Goal: Contribute content: Add original content to the website for others to see

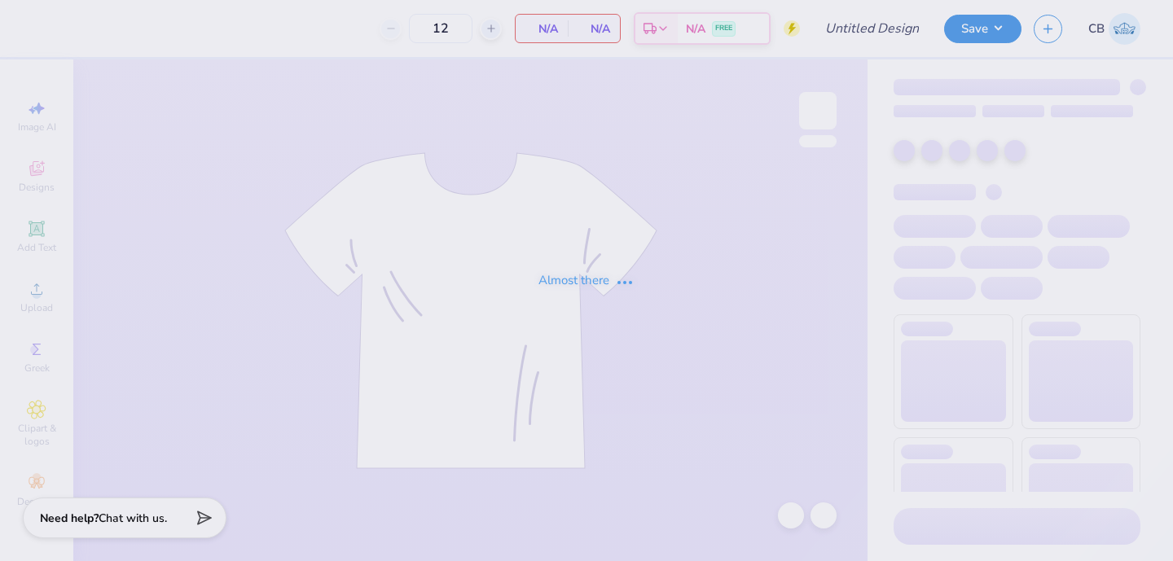
type input "Go PiPhi Shirt- Pink"
type input "24"
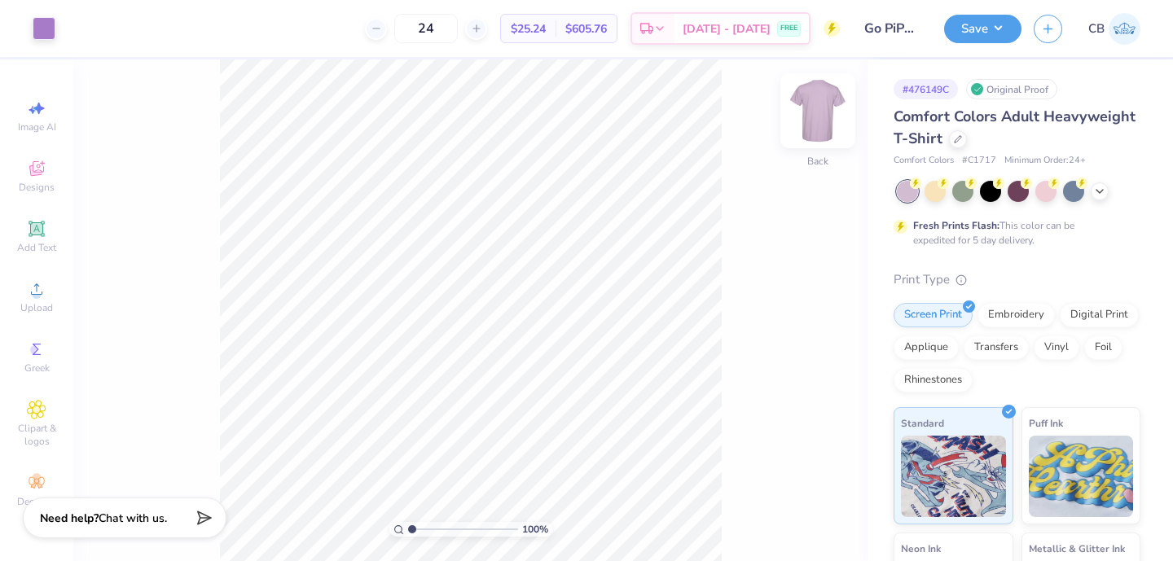
click at [815, 117] on img at bounding box center [817, 110] width 65 height 65
click at [37, 309] on span "Upload" at bounding box center [36, 307] width 33 height 13
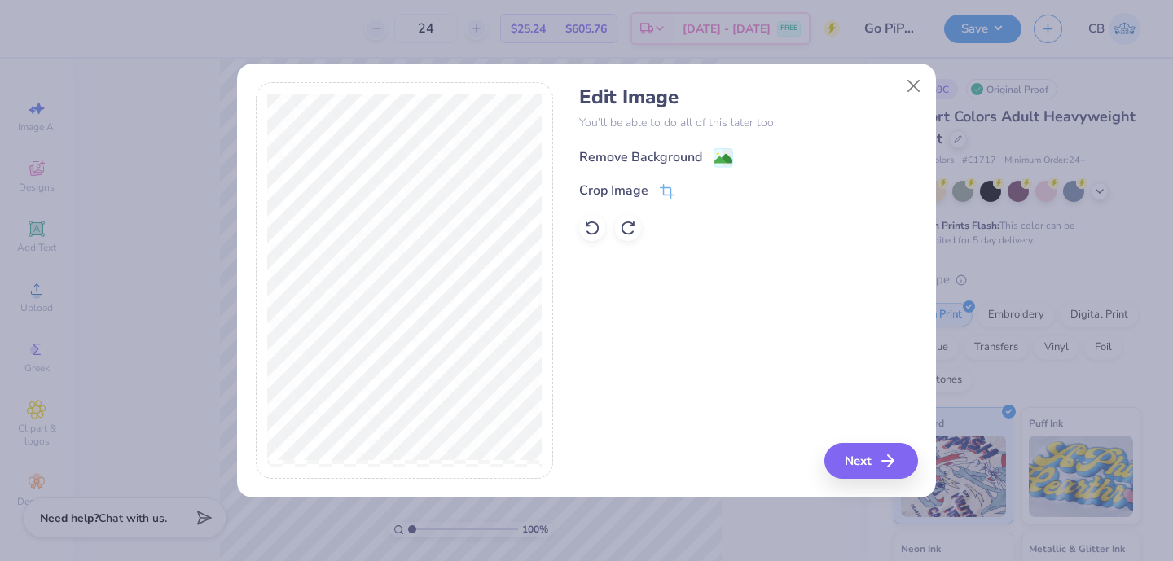
click at [720, 165] on image at bounding box center [724, 159] width 18 height 18
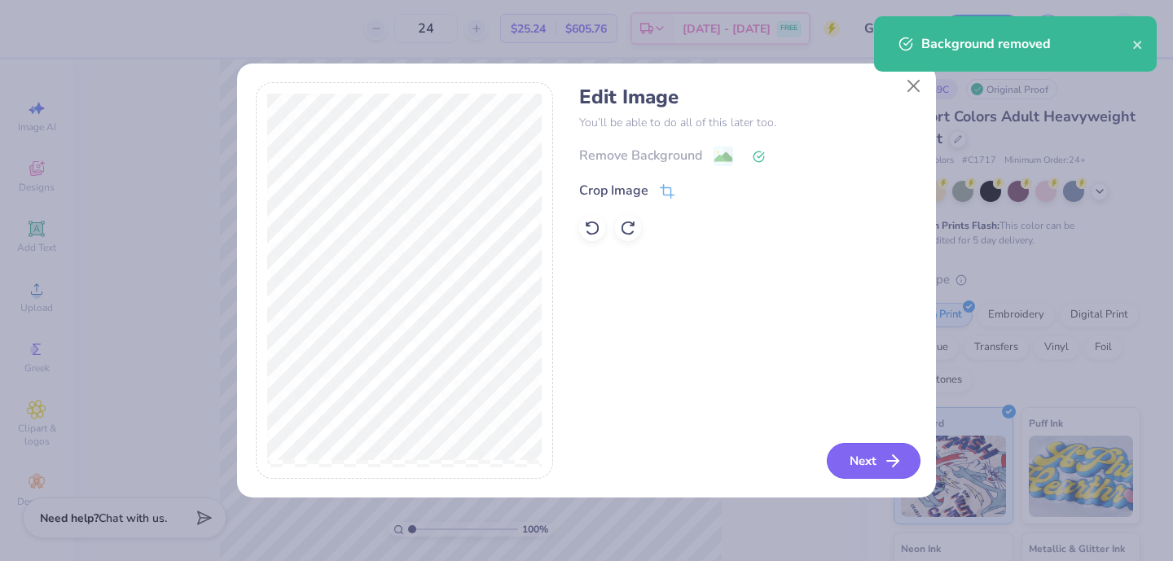
click at [872, 460] on button "Next" at bounding box center [874, 461] width 94 height 36
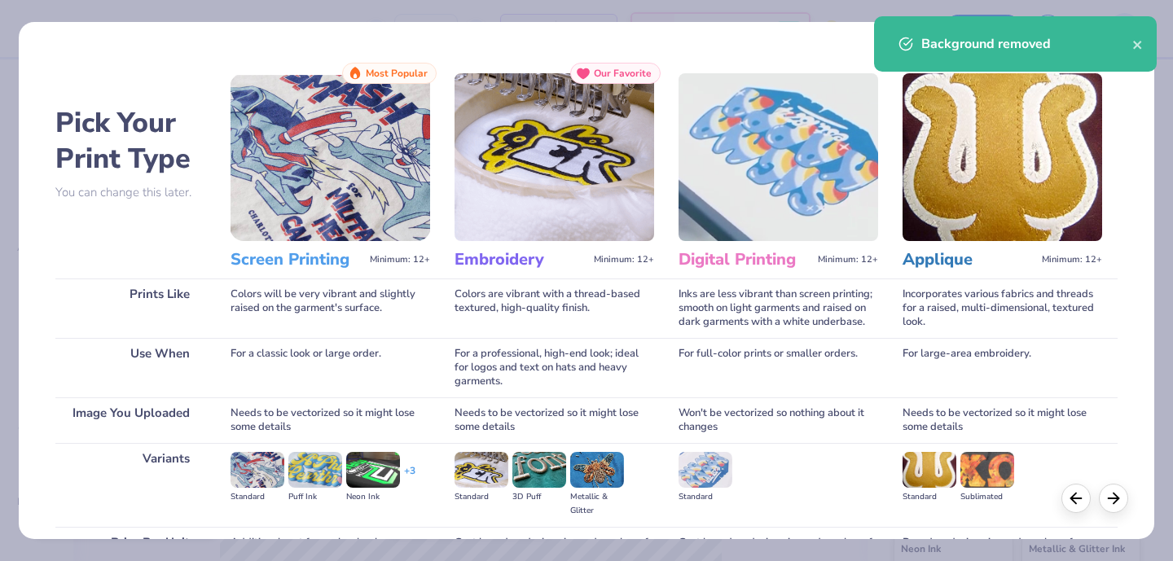
scroll to position [169, 0]
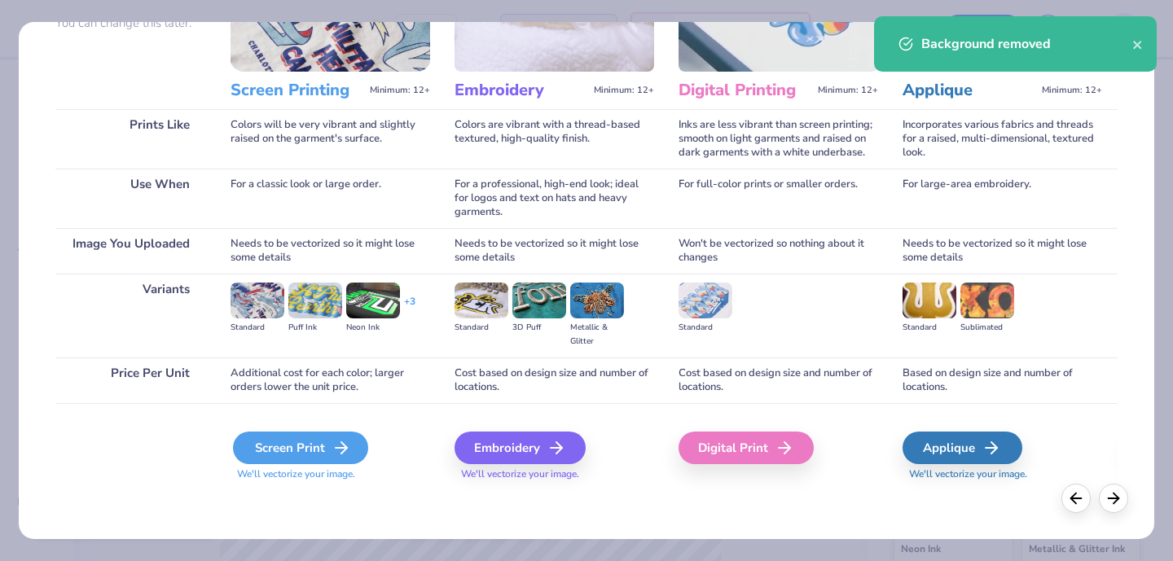
click at [293, 442] on div "Screen Print" at bounding box center [300, 448] width 135 height 33
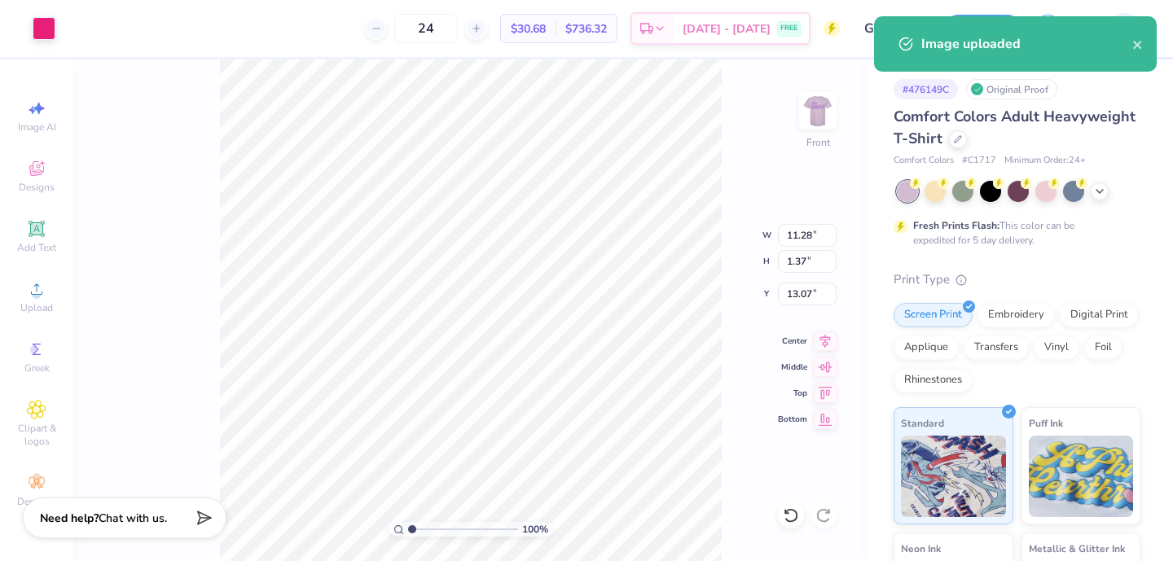
type input "1.63"
type input "6.37"
type input "0.77"
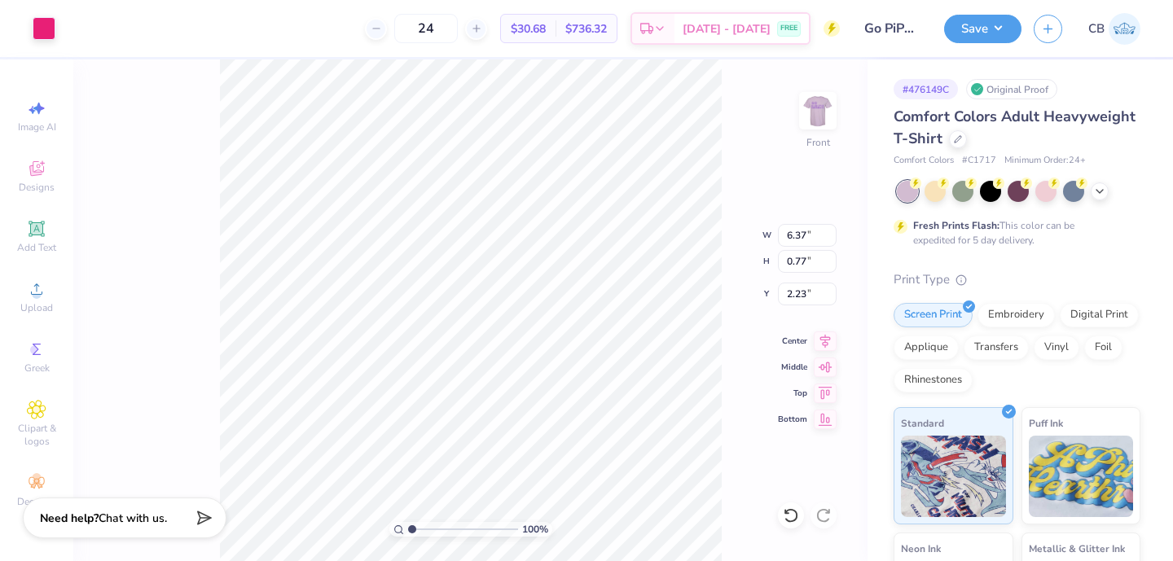
type input "1.36"
type input "4.37"
type input "0.53"
type input "0.96"
click at [41, 35] on div at bounding box center [44, 26] width 23 height 23
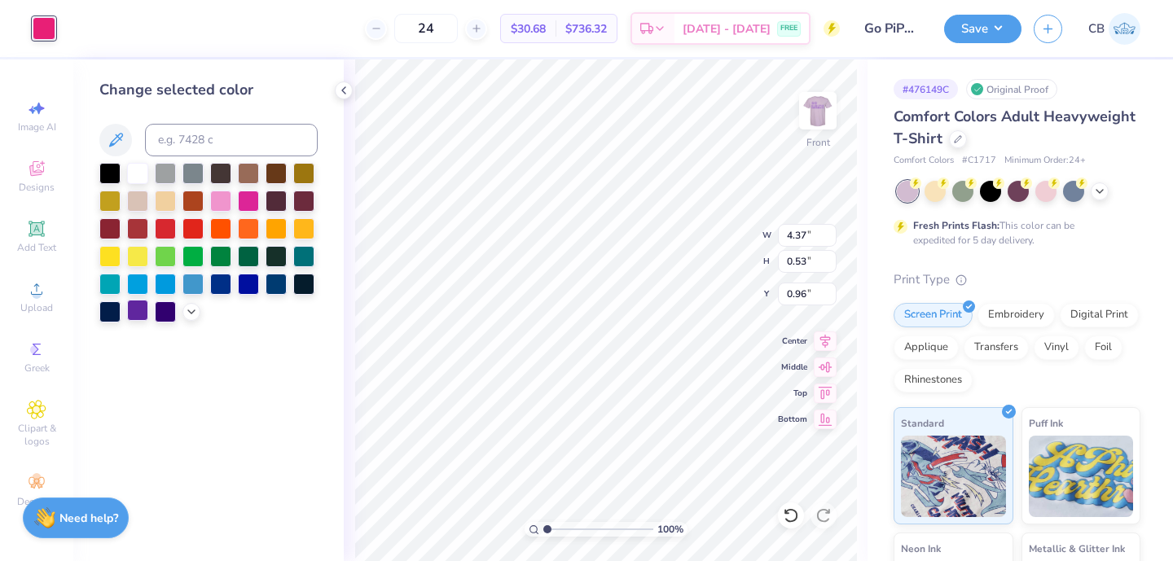
click at [139, 313] on div at bounding box center [137, 310] width 21 height 21
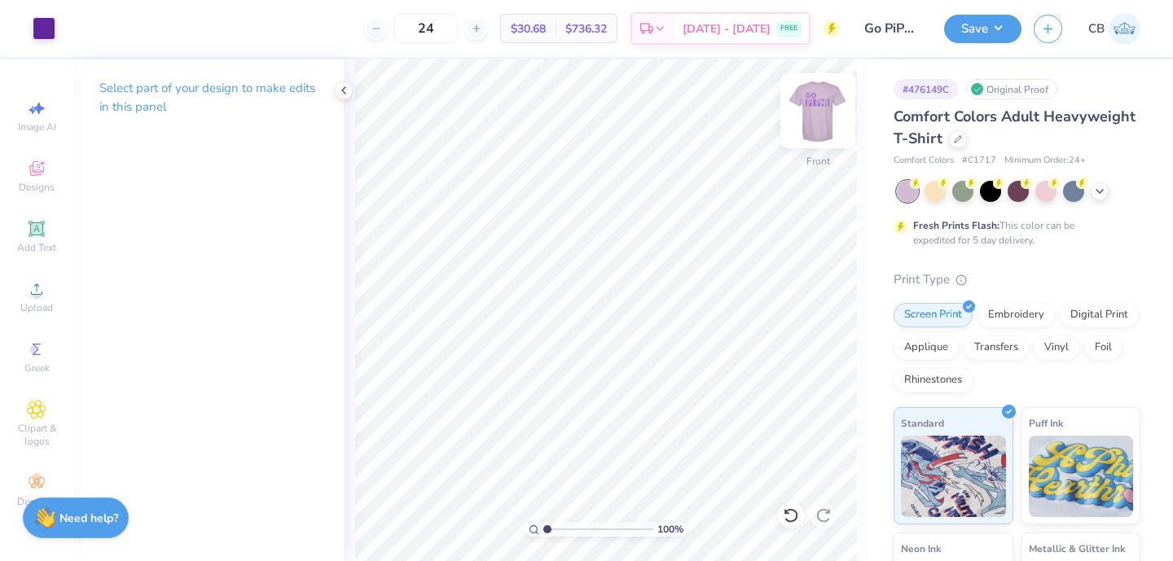
click at [826, 126] on img at bounding box center [817, 110] width 65 height 65
click at [826, 126] on img at bounding box center [818, 111] width 33 height 33
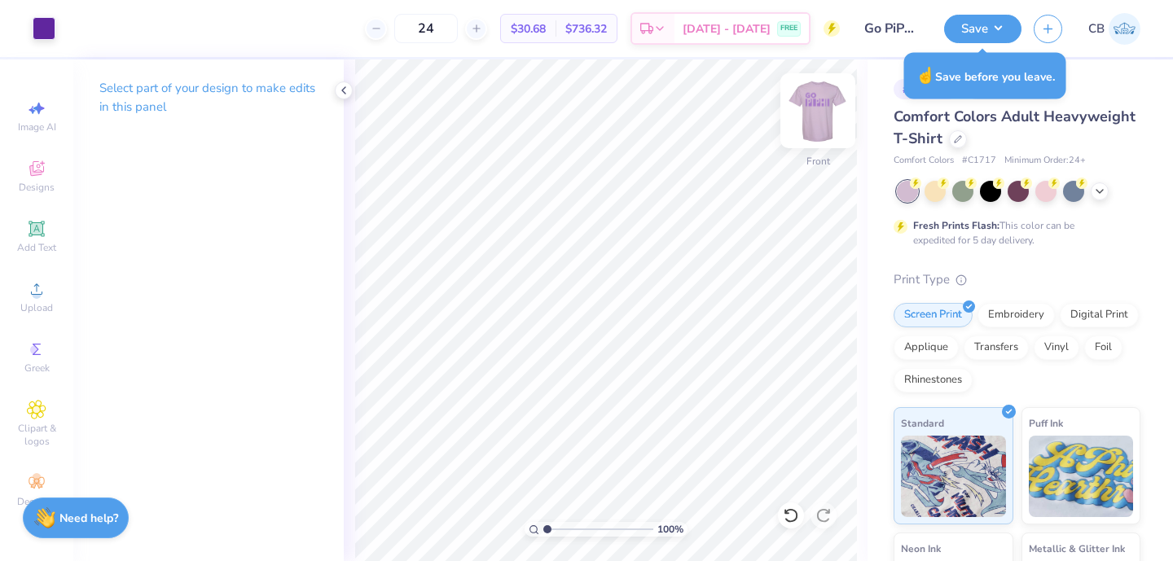
click at [803, 118] on img at bounding box center [817, 110] width 65 height 65
click at [353, 185] on div "100 % Back" at bounding box center [606, 310] width 524 height 502
click at [812, 103] on img at bounding box center [817, 110] width 65 height 65
type input "0.88"
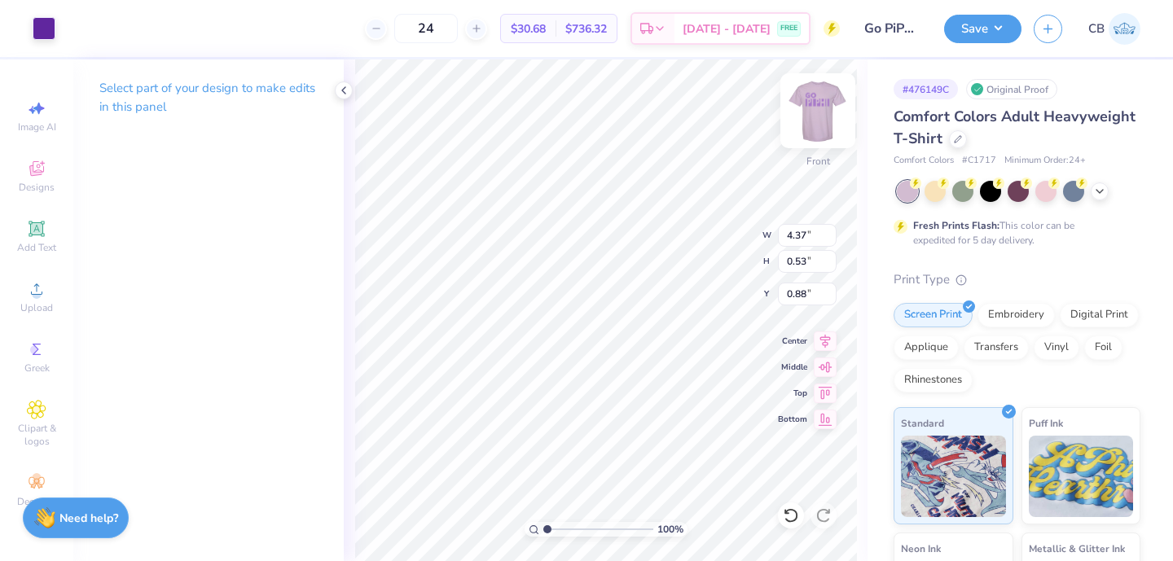
type input "0.90"
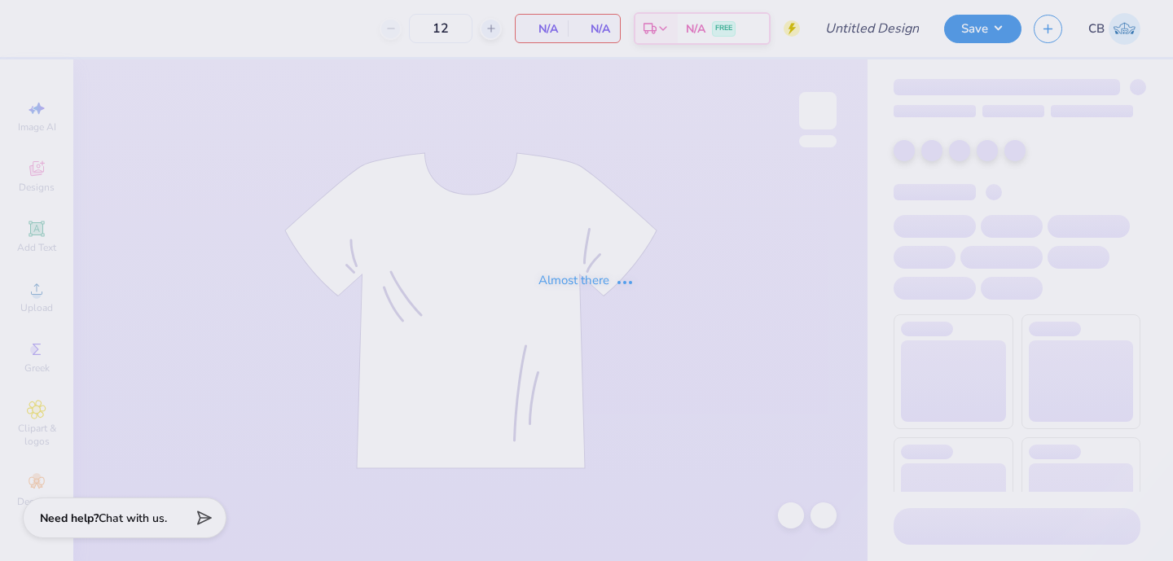
type input "Go PiPhi Shirt- Pink"
type input "30"
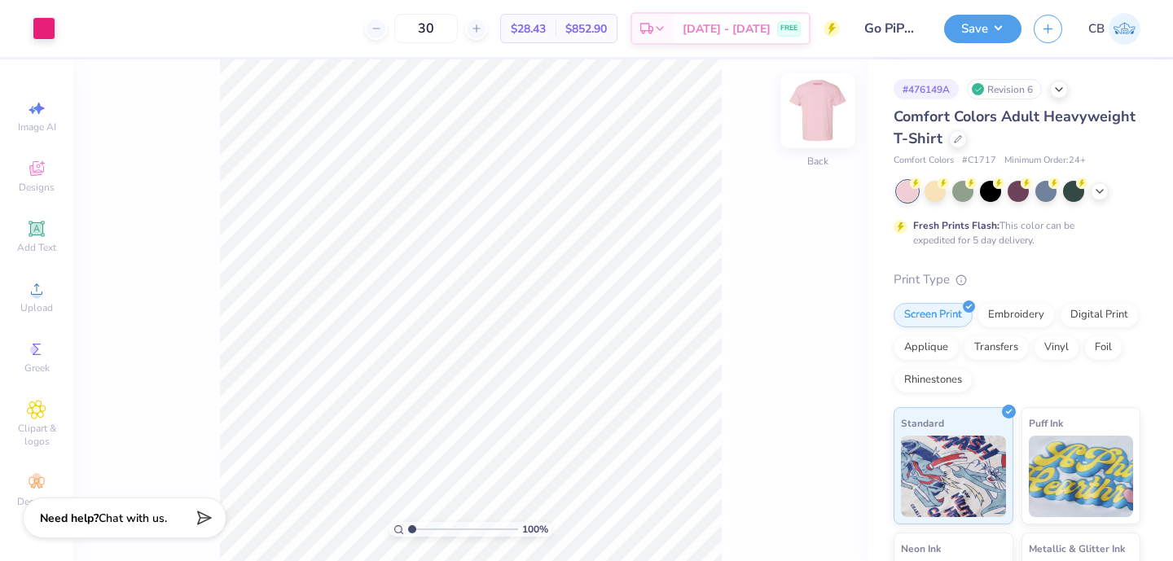
click at [816, 111] on img at bounding box center [817, 110] width 65 height 65
